Goal: Information Seeking & Learning: Check status

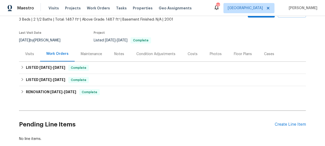
scroll to position [40, 0]
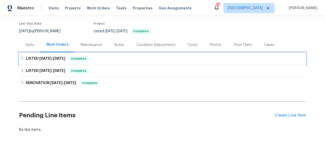
click at [56, 59] on span "[DATE]" at bounding box center [59, 59] width 12 height 4
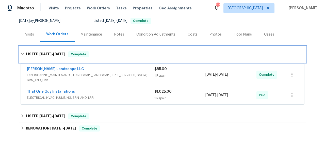
scroll to position [50, 0]
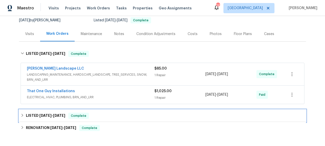
click at [60, 111] on div "LISTED [DATE] - [DATE] Complete" at bounding box center [162, 116] width 287 height 12
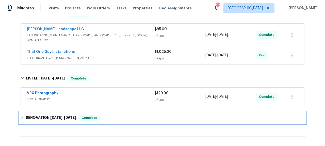
click at [56, 114] on div "RENOVATION [DATE] - [DATE] Complete" at bounding box center [162, 118] width 287 height 12
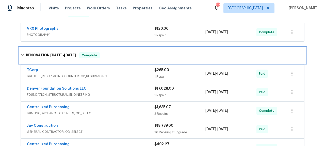
scroll to position [160, 0]
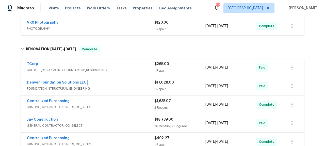
click at [74, 83] on link "Denver Foundation Solutions LLC" at bounding box center [57, 83] width 60 height 4
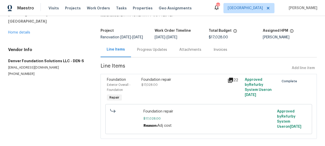
scroll to position [27, 0]
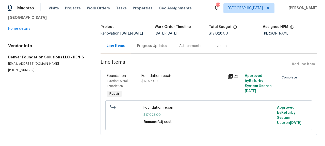
click at [228, 79] on icon at bounding box center [230, 76] width 5 height 5
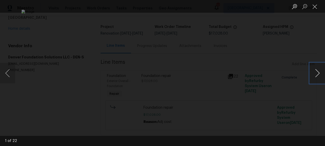
click at [318, 76] on button "Next image" at bounding box center [317, 73] width 15 height 20
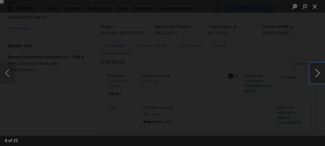
click at [318, 76] on button "Next image" at bounding box center [317, 73] width 15 height 20
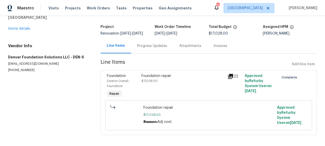
click at [157, 53] on div "Progress Updates" at bounding box center [152, 45] width 42 height 15
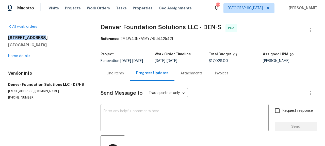
drag, startPoint x: 7, startPoint y: 37, endPoint x: 48, endPoint y: 37, distance: 40.3
click at [48, 37] on div "All work orders [STREET_ADDRESS] Home details Vendor Info Denver Foundation Sol…" at bounding box center [162, 122] width 325 height 212
copy h2 "[STREET_ADDRESS]"
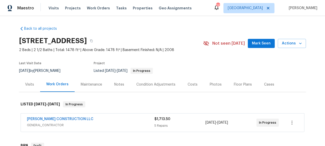
scroll to position [15, 0]
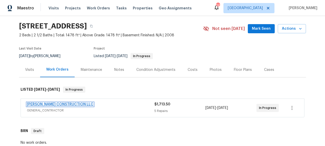
click at [74, 103] on link "ESPINO'S CONSTRUCTION LLC" at bounding box center [60, 105] width 66 height 4
